Goal: Check status: Check status

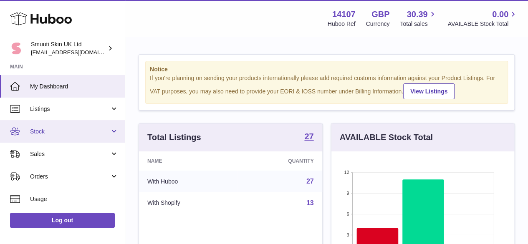
scroll to position [130, 186]
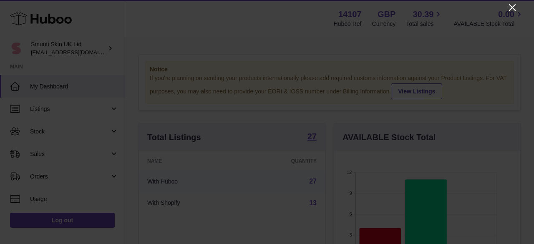
click at [513, 7] on icon "Close" at bounding box center [512, 7] width 7 height 7
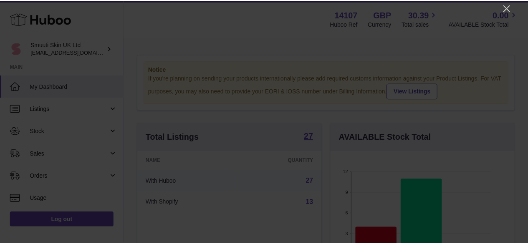
scroll to position [417238, 417184]
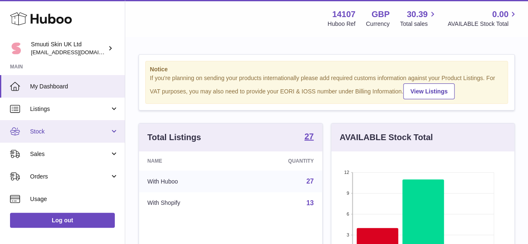
click at [44, 129] on span "Stock" at bounding box center [70, 132] width 80 height 8
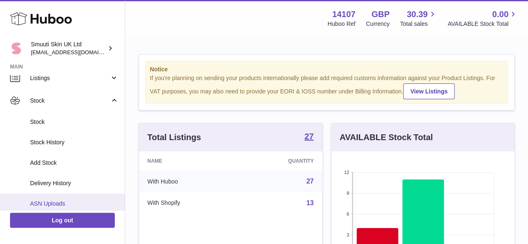
scroll to position [83, 0]
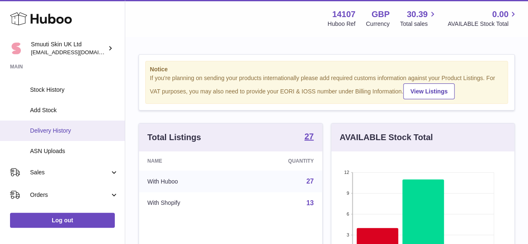
click at [58, 131] on span "Delivery History" at bounding box center [74, 131] width 88 height 8
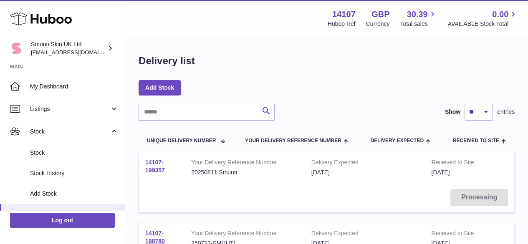
click at [154, 161] on link "14107-199357" at bounding box center [155, 166] width 20 height 15
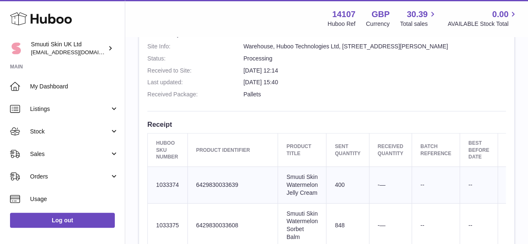
scroll to position [250, 0]
